Goal: Task Accomplishment & Management: Complete application form

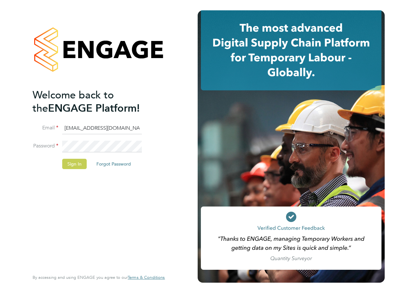
click at [80, 163] on button "Sign In" at bounding box center [74, 164] width 25 height 10
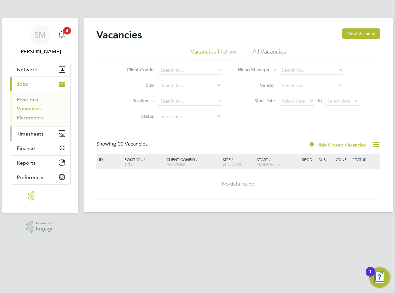
click at [45, 133] on button "Timesheets" at bounding box center [40, 133] width 60 height 14
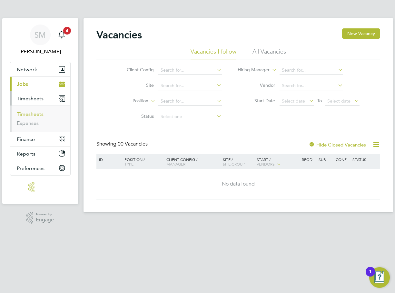
click at [36, 113] on link "Timesheets" at bounding box center [30, 114] width 27 height 6
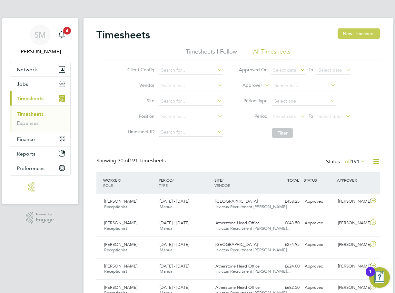
click at [358, 36] on button "New Timesheet" at bounding box center [359, 33] width 43 height 10
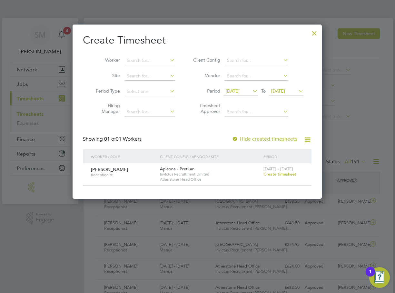
click at [276, 175] on span "Create timesheet" at bounding box center [280, 173] width 33 height 5
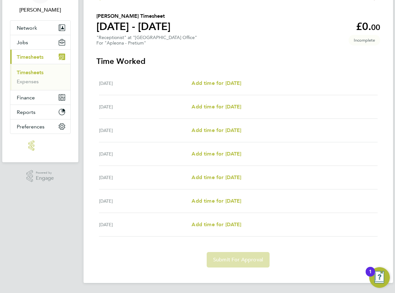
scroll to position [42, 0]
click at [213, 131] on span "Add time for [DATE]" at bounding box center [217, 130] width 50 height 6
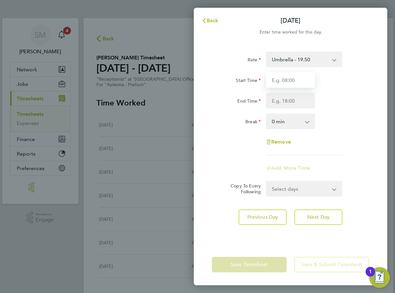
click at [284, 83] on input "Start Time" at bounding box center [290, 79] width 49 height 15
type input "09:00"
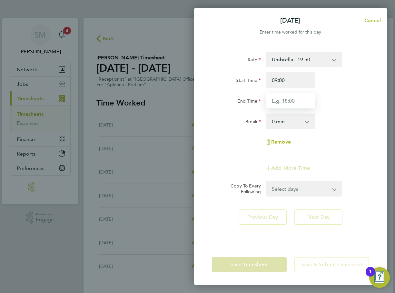
drag, startPoint x: 285, startPoint y: 100, endPoint x: 288, endPoint y: 105, distance: 5.9
click at [285, 100] on input "End Time" at bounding box center [290, 100] width 49 height 15
type input "17:00"
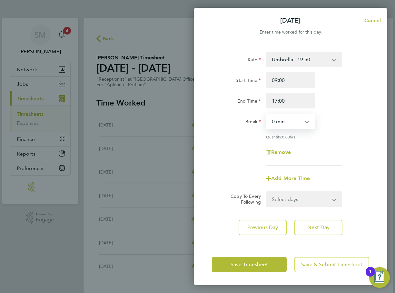
drag, startPoint x: 286, startPoint y: 125, endPoint x: 286, endPoint y: 128, distance: 3.2
click at [286, 125] on select "0 min 15 min 30 min 45 min 60 min 75 min 90 min" at bounding box center [287, 121] width 40 height 14
select select "60"
click at [267, 114] on select "0 min 15 min 30 min 45 min 60 min 75 min 90 min" at bounding box center [287, 121] width 40 height 14
click at [347, 148] on div "Remove" at bounding box center [290, 152] width 163 height 15
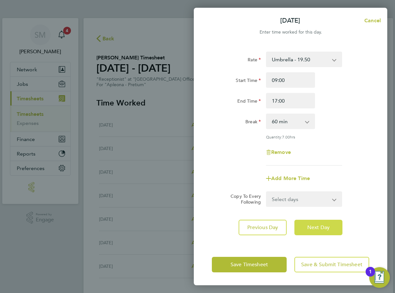
click at [324, 229] on span "Next Day" at bounding box center [318, 227] width 22 height 6
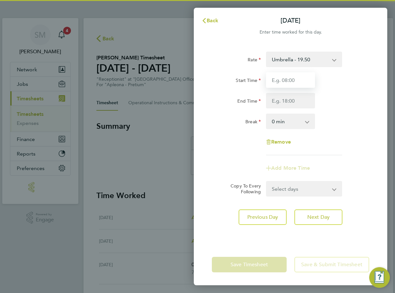
click at [281, 84] on input "Start Time" at bounding box center [290, 79] width 49 height 15
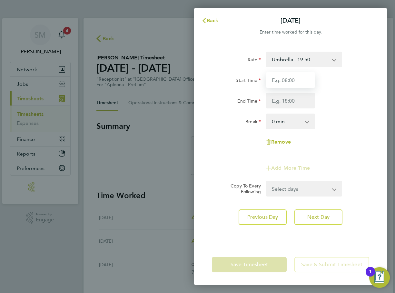
type input "09:00"
type input "17:00"
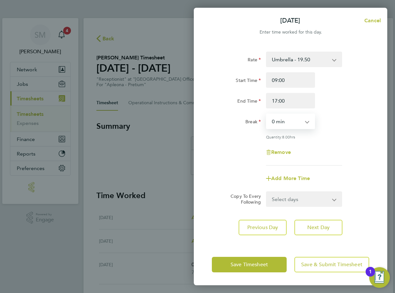
drag, startPoint x: 279, startPoint y: 119, endPoint x: 285, endPoint y: 129, distance: 11.0
click at [279, 121] on select "0 min 15 min 30 min 45 min 60 min 75 min 90 min" at bounding box center [287, 121] width 40 height 14
select select "60"
click at [267, 114] on select "0 min 15 min 30 min 45 min 60 min 75 min 90 min" at bounding box center [287, 121] width 40 height 14
click at [337, 178] on div "Add More Time" at bounding box center [290, 178] width 163 height 15
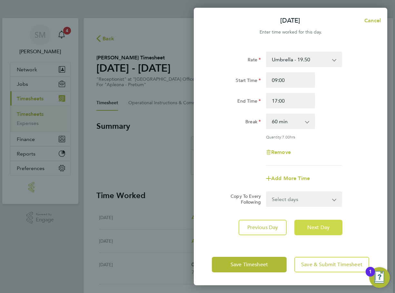
click at [323, 223] on button "Next Day" at bounding box center [319, 227] width 48 height 15
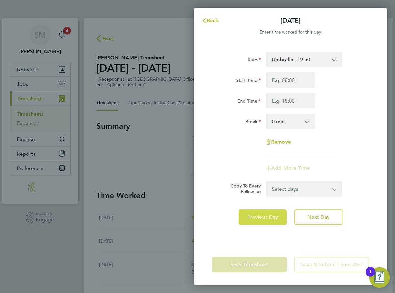
click at [265, 219] on span "Previous Day" at bounding box center [262, 217] width 31 height 6
select select "60"
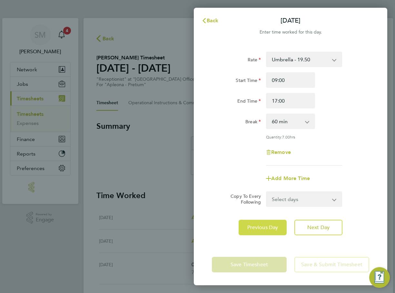
click at [265, 219] on div "Rate Umbrella - 19.50 Start Time 09:00 End Time 17:00 Break 0 min 15 min 30 min…" at bounding box center [291, 144] width 194 height 200
click at [260, 225] on span "Previous Day" at bounding box center [262, 227] width 31 height 6
select select "60"
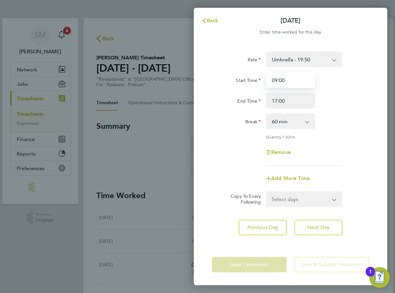
click at [294, 77] on input "09:00" at bounding box center [290, 79] width 49 height 15
drag, startPoint x: 287, startPoint y: 152, endPoint x: 291, endPoint y: 152, distance: 3.9
click at [288, 152] on span "Remove" at bounding box center [281, 152] width 20 height 6
select select "null"
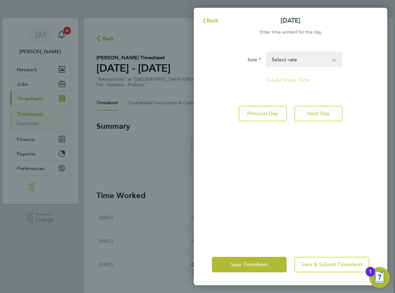
click at [327, 138] on div "Rate Umbrella - 19.50 Select rate Add More Time Previous Day Next Day" at bounding box center [291, 144] width 194 height 200
click at [306, 57] on select "Umbrella - 19.50 Select rate" at bounding box center [300, 59] width 67 height 14
click at [292, 174] on div "Rate Umbrella - 19.50 Select rate Add More Time Previous Day Next Day" at bounding box center [291, 144] width 194 height 200
drag, startPoint x: 205, startPoint y: 18, endPoint x: 208, endPoint y: 20, distance: 3.6
click at [205, 18] on svg-icon "button" at bounding box center [204, 20] width 5 height 6
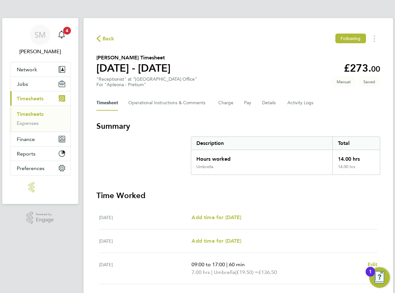
click at [303, 88] on div "Back Following [PERSON_NAME] Timesheet [DATE] - [DATE] £273. 00 "Receptionist" …" at bounding box center [239, 225] width 310 height 415
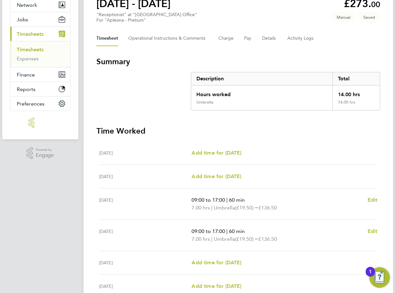
scroll to position [97, 0]
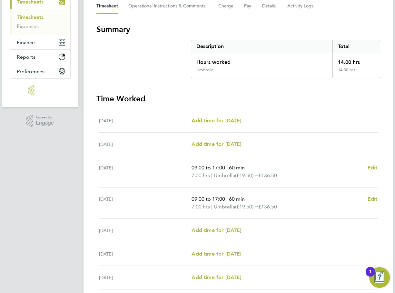
click at [379, 168] on ul "[DATE] Add time for [DATE] Add time for [DATE] [DATE] Add time for [DATE] Add t…" at bounding box center [238, 199] width 284 height 180
click at [374, 166] on span "Edit" at bounding box center [373, 168] width 10 height 6
select select "60"
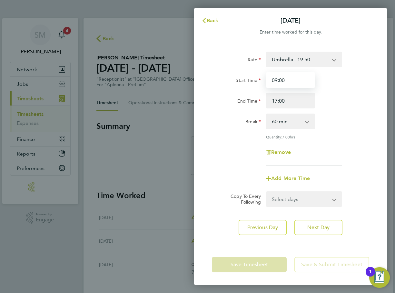
click at [281, 81] on input "09:00" at bounding box center [290, 79] width 49 height 15
click at [339, 114] on div "Break 0 min 15 min 30 min 45 min 60 min 75 min 90 min" at bounding box center [290, 121] width 163 height 15
click at [295, 201] on select "Select days Day [DATE] [DATE] [DATE] [DATE]" at bounding box center [301, 199] width 68 height 14
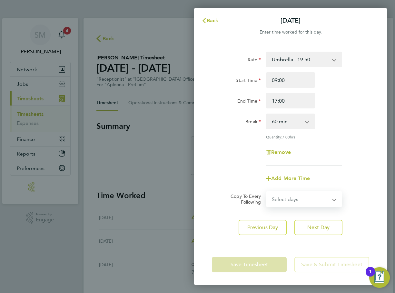
click at [294, 199] on select "Select days Day [DATE] [DATE] [DATE] [DATE]" at bounding box center [301, 199] width 68 height 14
click at [280, 151] on span "Remove" at bounding box center [281, 152] width 20 height 6
select select "null"
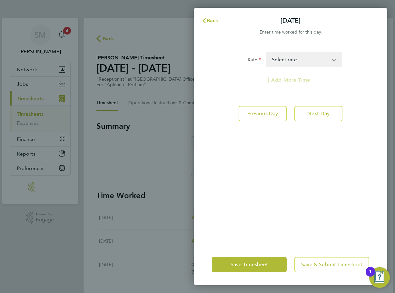
click at [303, 65] on select "Umbrella - 19.50 Select rate" at bounding box center [300, 59] width 67 height 14
click at [303, 64] on select "Umbrella - 19.50 Select rate" at bounding box center [300, 59] width 67 height 14
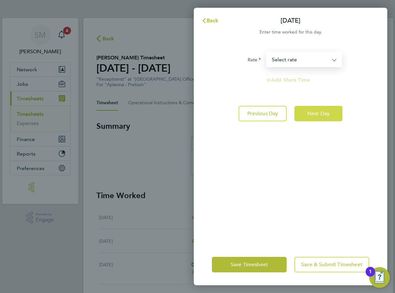
click at [321, 122] on div "Rate Umbrella - 19.50 Select rate Add More Time Previous Day Next Day" at bounding box center [291, 144] width 194 height 200
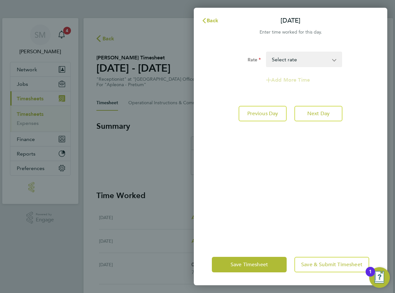
click at [312, 126] on div "Rate Umbrella - 19.50 Select rate Add More Time Previous Day Next Day" at bounding box center [291, 144] width 194 height 200
click at [313, 120] on button "Next Day" at bounding box center [319, 113] width 48 height 15
select select "60"
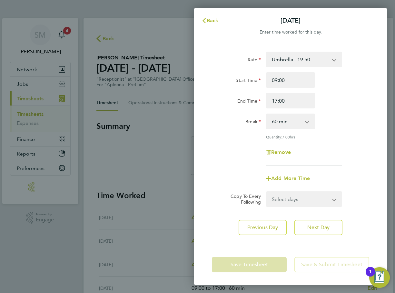
click at [336, 126] on div "Break 0 min 15 min 30 min 45 min 60 min 75 min 90 min" at bounding box center [290, 121] width 163 height 15
click at [321, 230] on button "Next Day" at bounding box center [319, 227] width 48 height 15
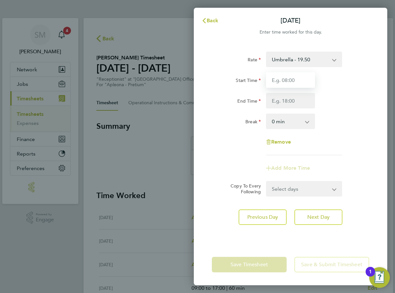
click at [298, 85] on input "Start Time" at bounding box center [290, 79] width 49 height 15
type input "09:00"
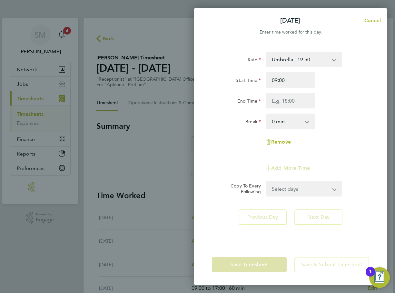
click at [285, 120] on select "0 min 15 min 30 min 45 min 60 min 75 min 90 min" at bounding box center [287, 121] width 40 height 14
select select "60"
click at [267, 114] on select "0 min 15 min 30 min 45 min 60 min 75 min 90 min" at bounding box center [287, 121] width 40 height 14
click at [287, 99] on input "End Time" at bounding box center [290, 100] width 49 height 15
type input "17:00"
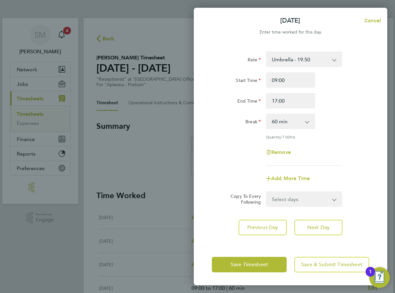
click at [345, 96] on div "End Time 17:00" at bounding box center [290, 100] width 163 height 15
click at [326, 233] on button "Next Day" at bounding box center [319, 227] width 48 height 15
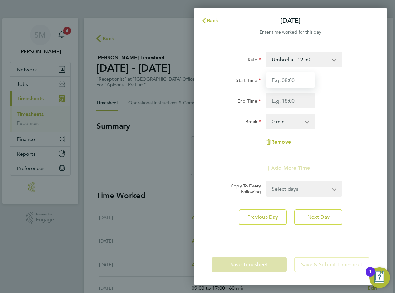
click at [304, 80] on input "Start Time" at bounding box center [290, 79] width 49 height 15
type input "08:00"
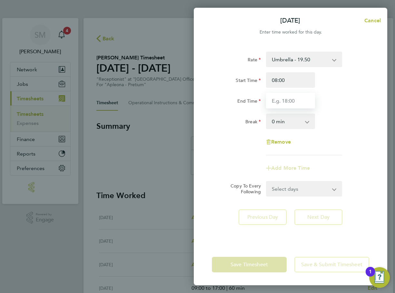
click at [279, 101] on input "End Time" at bounding box center [290, 100] width 49 height 15
type input "16:00"
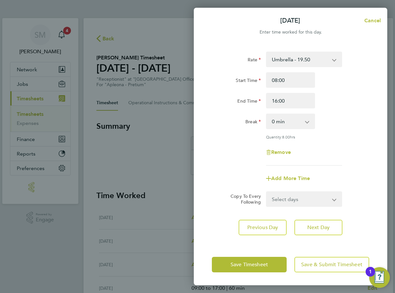
click at [368, 89] on div "Start Time 08:00 End Time 16:00" at bounding box center [290, 90] width 163 height 36
drag, startPoint x: 279, startPoint y: 121, endPoint x: 285, endPoint y: 129, distance: 10.5
click at [279, 121] on select "0 min 15 min 30 min 45 min 60 min 75 min 90 min" at bounding box center [287, 121] width 40 height 14
select select "60"
click at [267, 114] on select "0 min 15 min 30 min 45 min 60 min 75 min 90 min" at bounding box center [287, 121] width 40 height 14
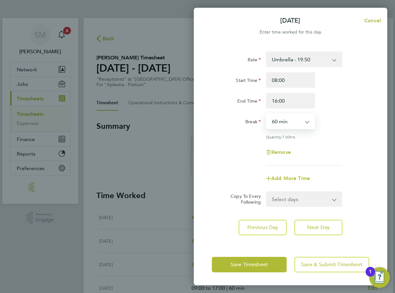
click at [339, 127] on div "Break 0 min 15 min 30 min 45 min 60 min 75 min 90 min" at bounding box center [290, 121] width 163 height 15
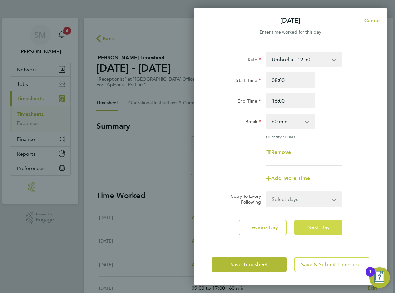
drag, startPoint x: 318, startPoint y: 229, endPoint x: 316, endPoint y: 202, distance: 27.2
click at [319, 228] on span "Next Day" at bounding box center [318, 227] width 22 height 6
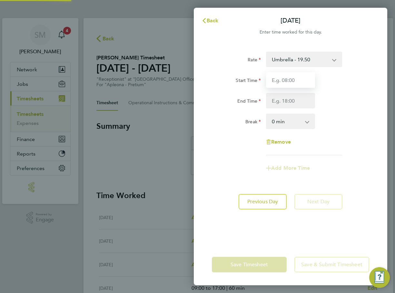
click at [285, 82] on input "Start Time" at bounding box center [290, 79] width 49 height 15
type input "08:00"
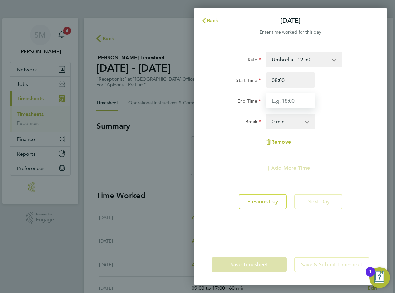
click at [280, 101] on input "End Time" at bounding box center [290, 100] width 49 height 15
type input "16:00"
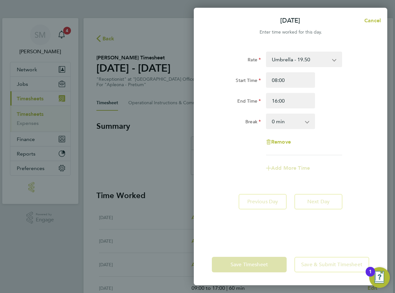
drag, startPoint x: 338, startPoint y: 92, endPoint x: 326, endPoint y: 105, distance: 18.3
click at [337, 93] on div "Start Time 08:00 End Time 16:00" at bounding box center [290, 90] width 163 height 36
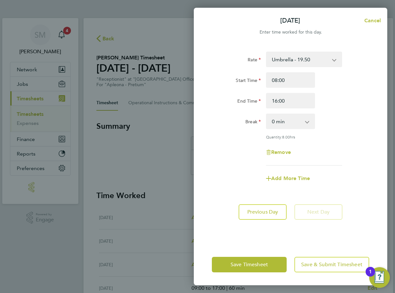
click at [292, 124] on select "0 min 15 min 30 min 45 min 60 min 75 min 90 min" at bounding box center [287, 121] width 40 height 14
select select "60"
click at [267, 114] on select "0 min 15 min 30 min 45 min 60 min 75 min 90 min" at bounding box center [287, 121] width 40 height 14
click at [351, 133] on div "Rate Umbrella - 19.50 Start Time 08:00 End Time 16:00 Break 0 min 15 min 30 min…" at bounding box center [290, 109] width 157 height 114
click at [273, 265] on button "Save Timesheet" at bounding box center [249, 264] width 75 height 15
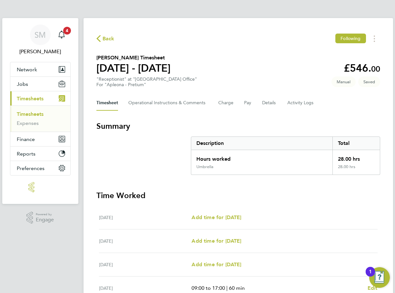
click at [315, 194] on h3 "Time Worked" at bounding box center [238, 195] width 284 height 10
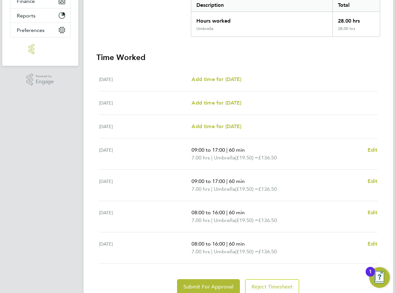
scroll to position [165, 0]
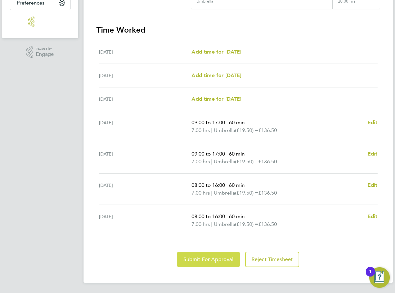
click at [230, 263] on button "Submit For Approval" at bounding box center [208, 259] width 63 height 15
